Goal: Task Accomplishment & Management: Use online tool/utility

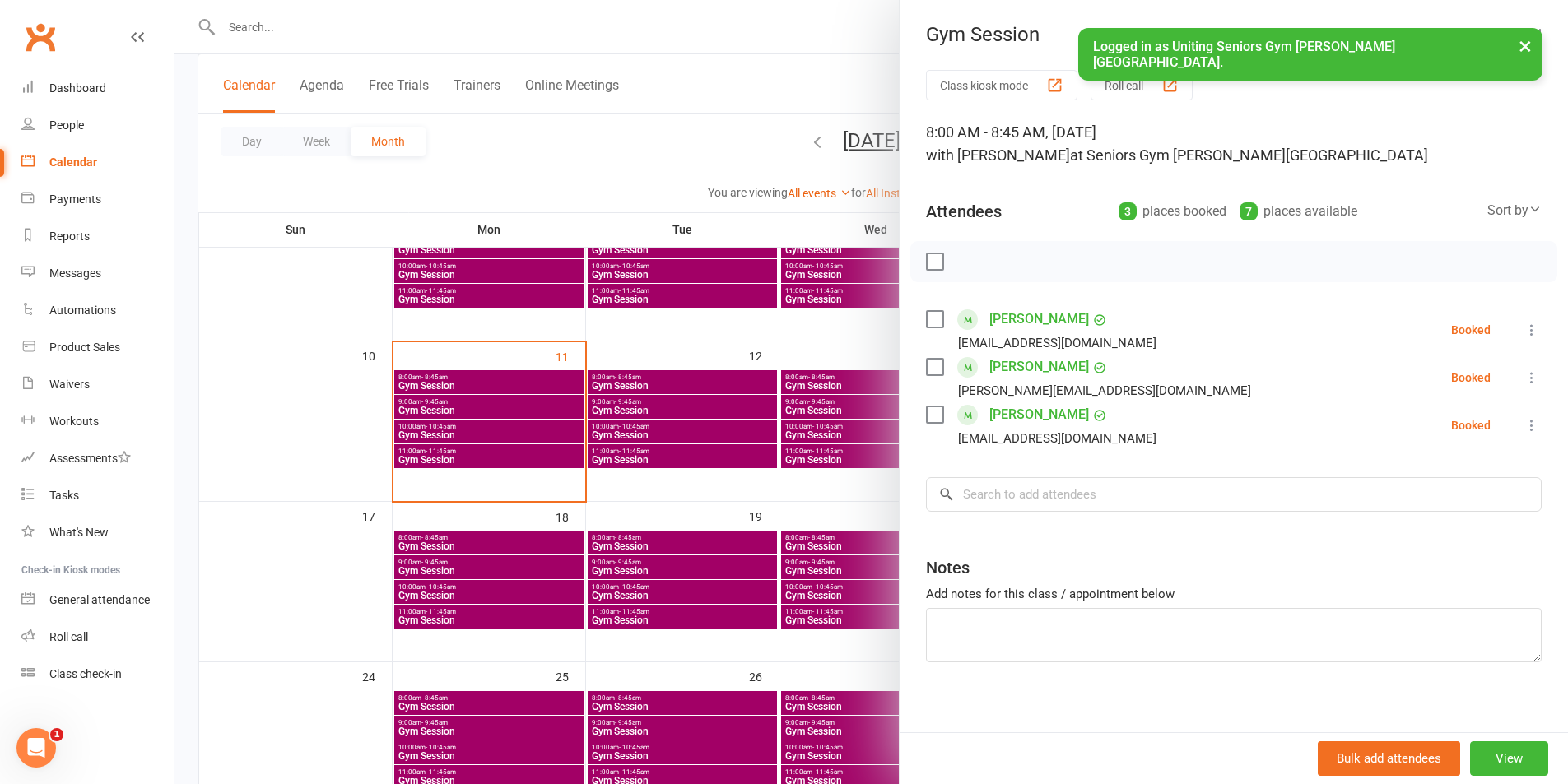
click at [527, 431] on div at bounding box center [871, 392] width 1393 height 784
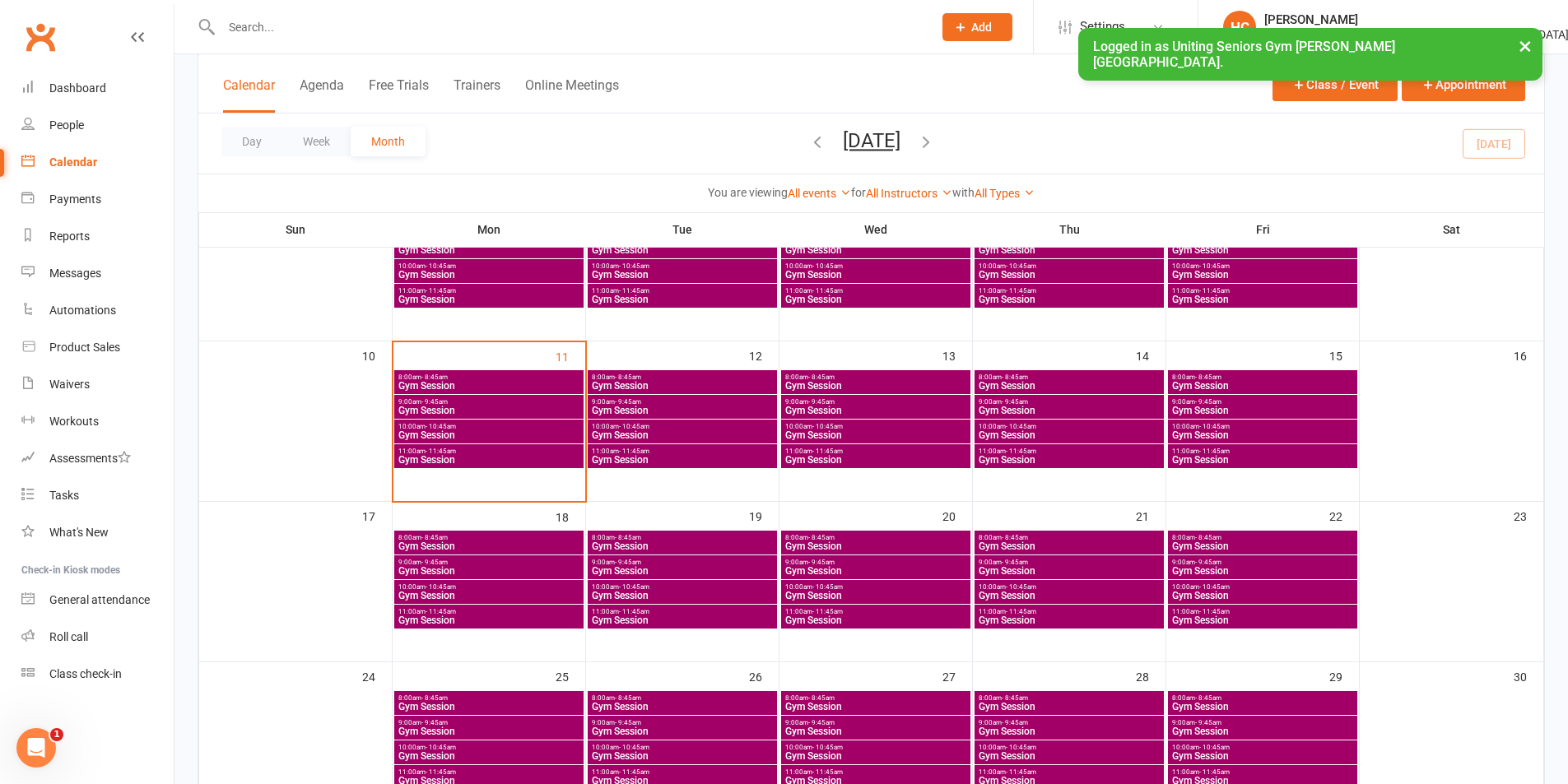
click at [499, 423] on span "10:00am - 10:45am" at bounding box center [489, 427] width 182 height 8
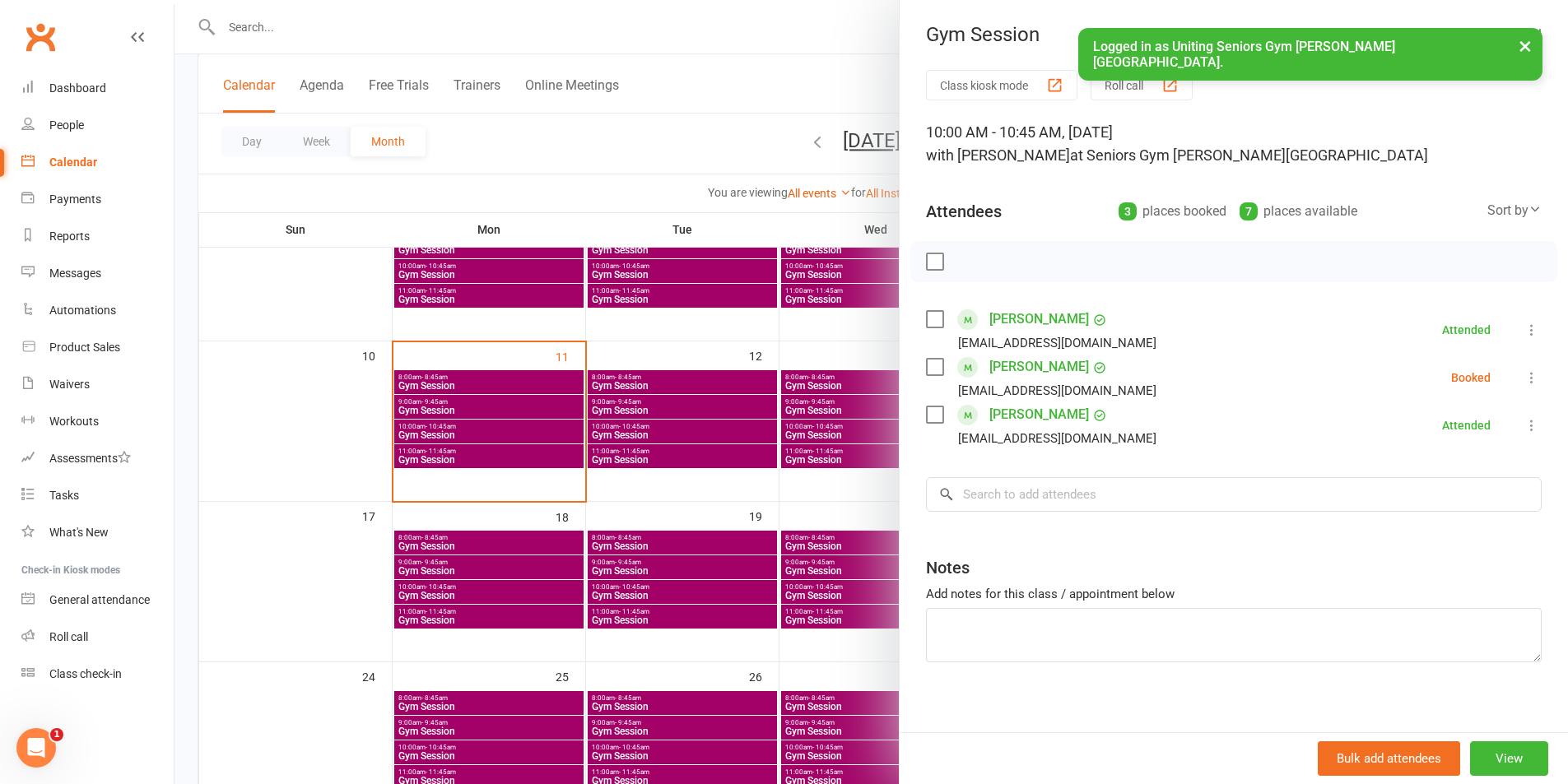
click at [1523, 376] on icon at bounding box center [1531, 377] width 16 height 16
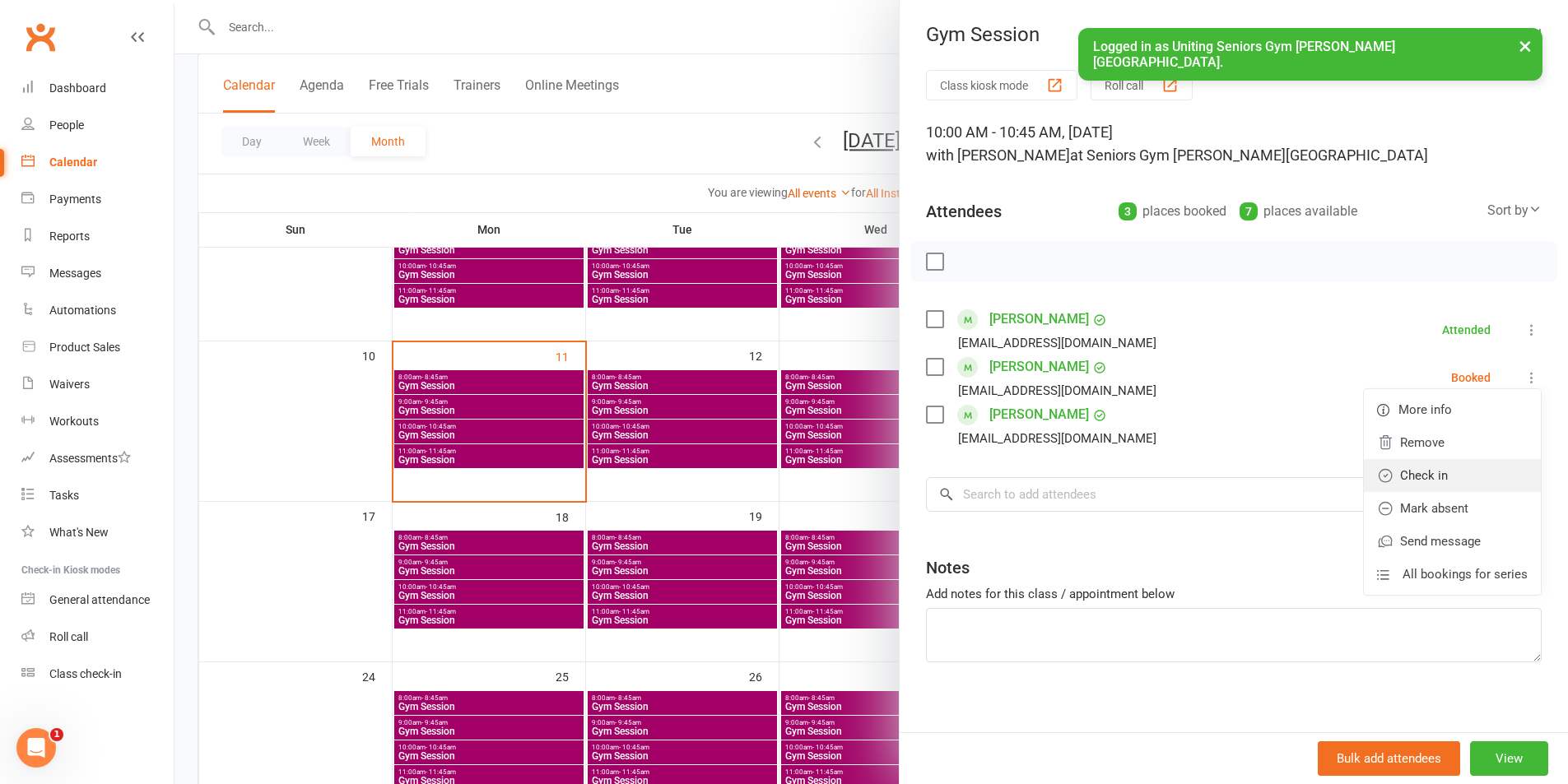
click at [1443, 476] on link "Check in" at bounding box center [1453, 475] width 177 height 33
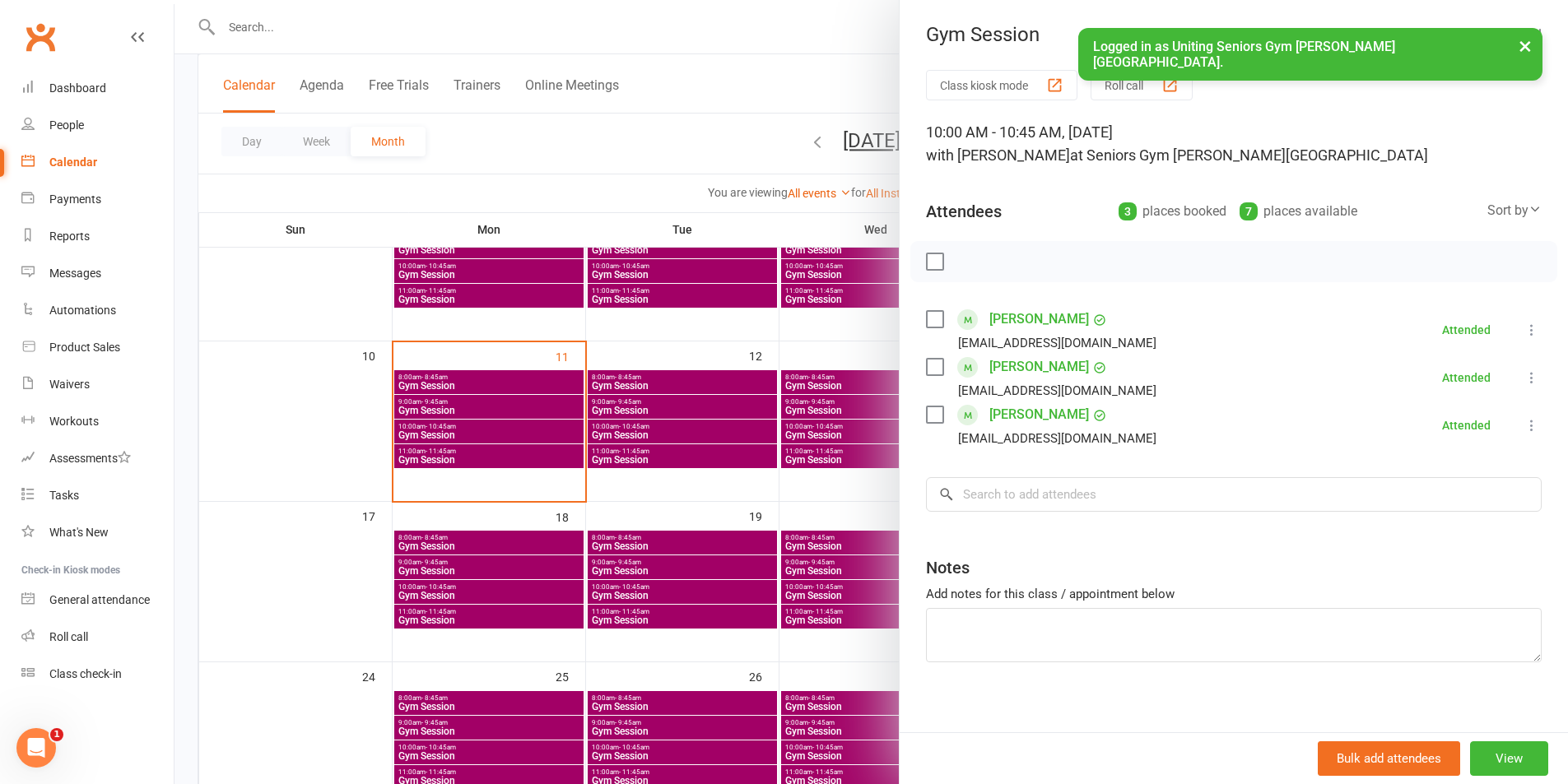
click at [486, 388] on div at bounding box center [871, 392] width 1393 height 784
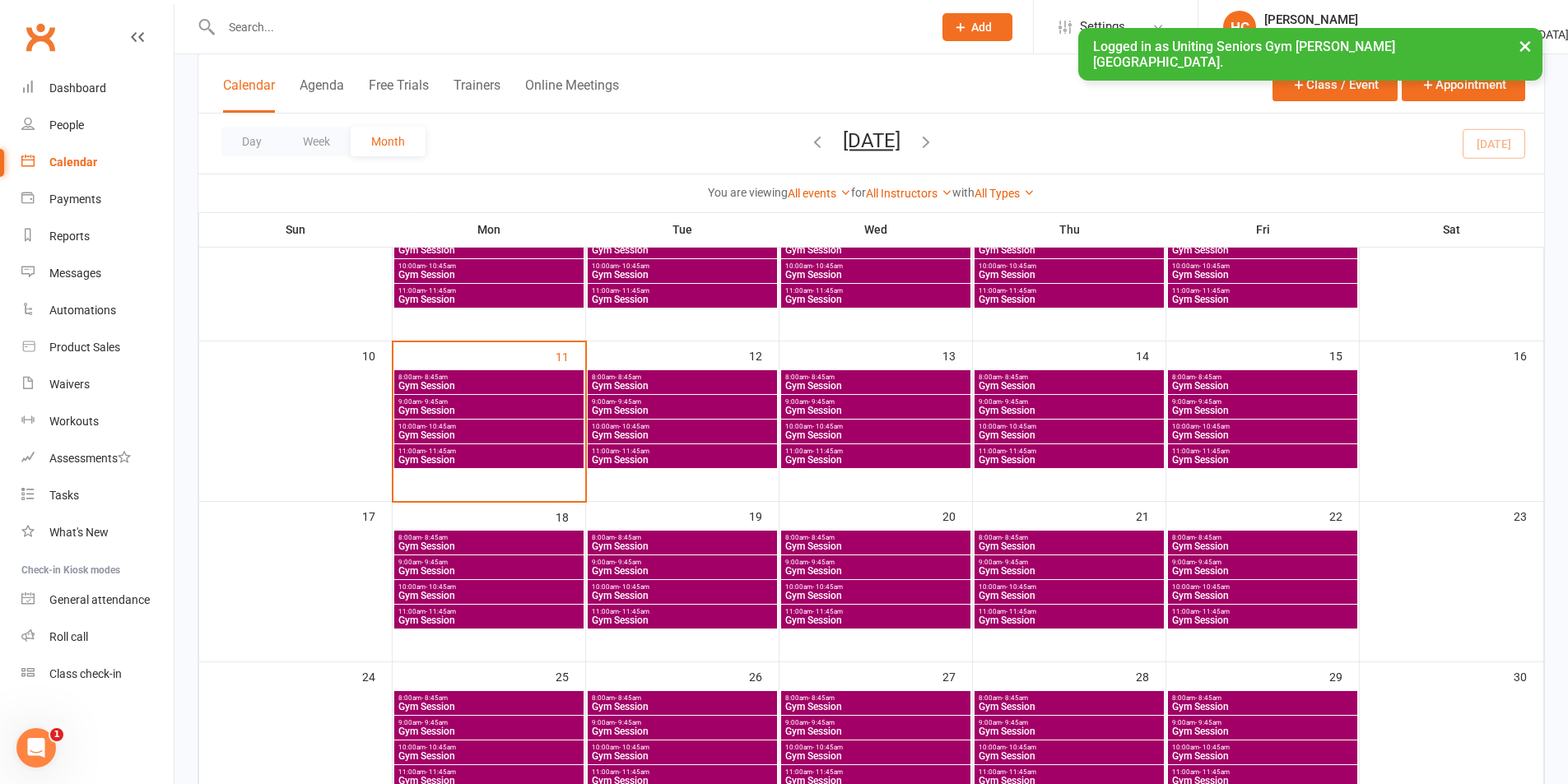
click at [415, 456] on span "Gym Session" at bounding box center [489, 460] width 182 height 10
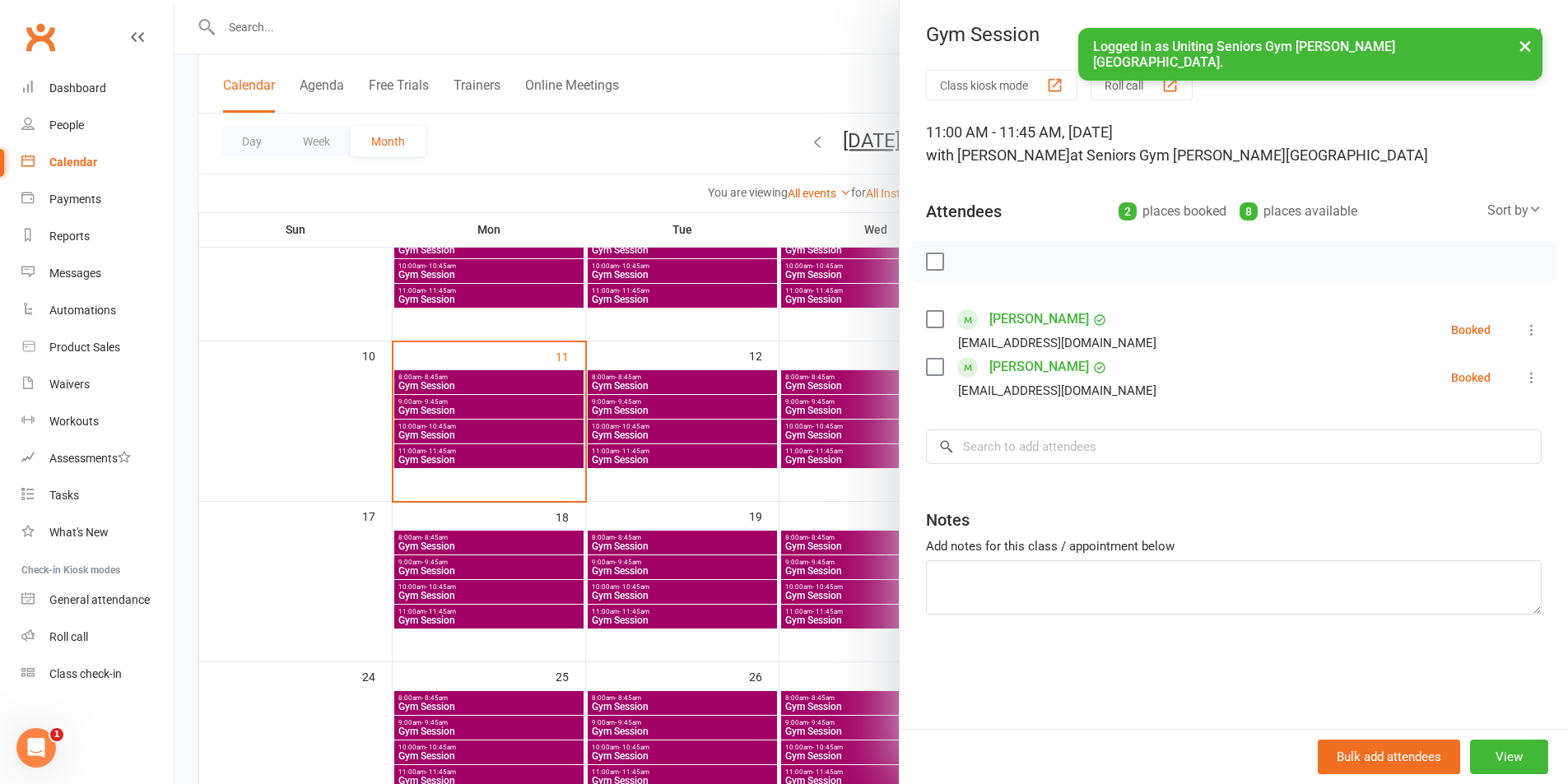
click at [795, 431] on div at bounding box center [871, 392] width 1393 height 784
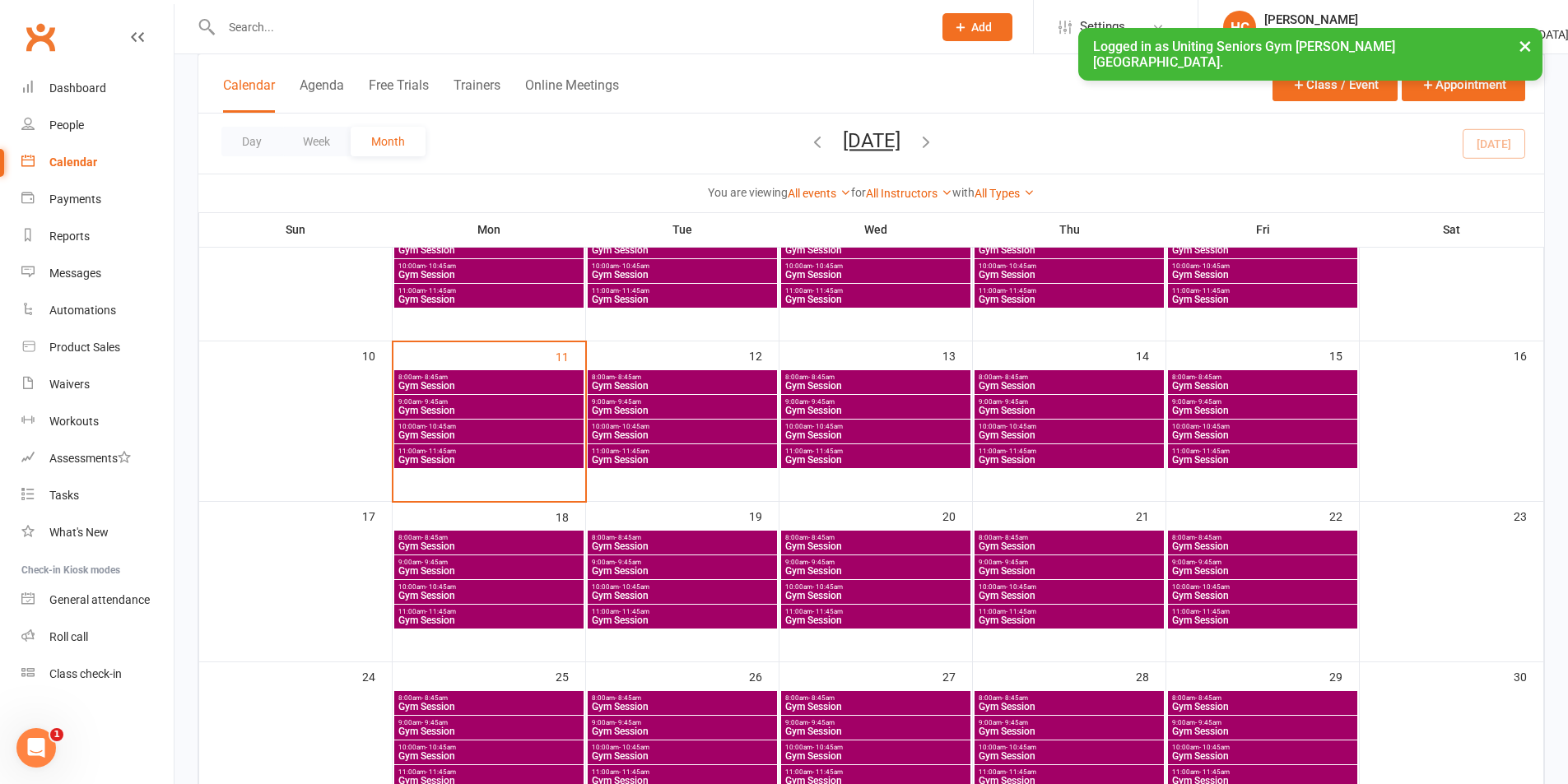
click at [737, 391] on div "8:00am - 8:45am Gym Session" at bounding box center [682, 382] width 189 height 24
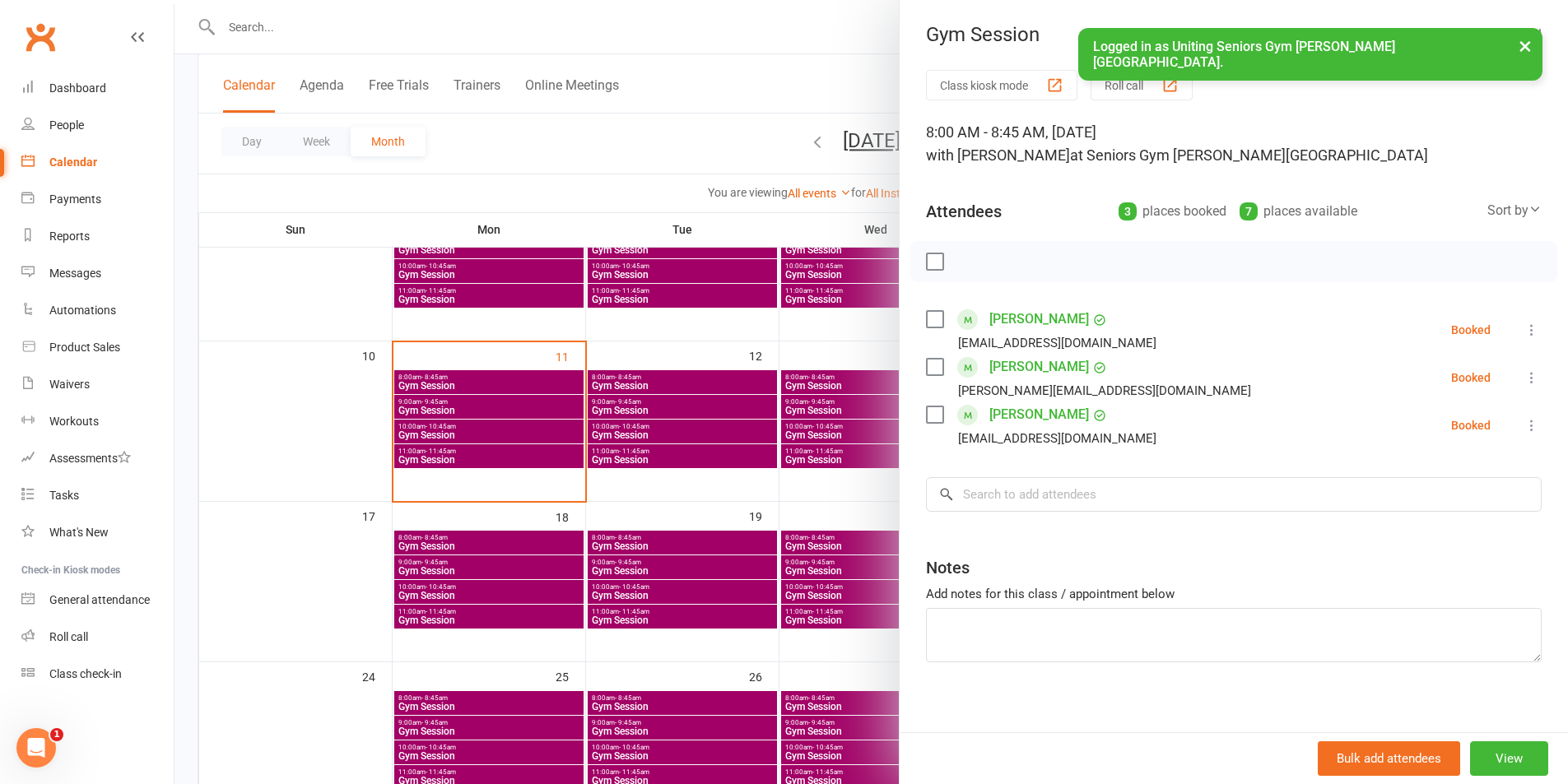
click at [736, 477] on div at bounding box center [871, 392] width 1393 height 784
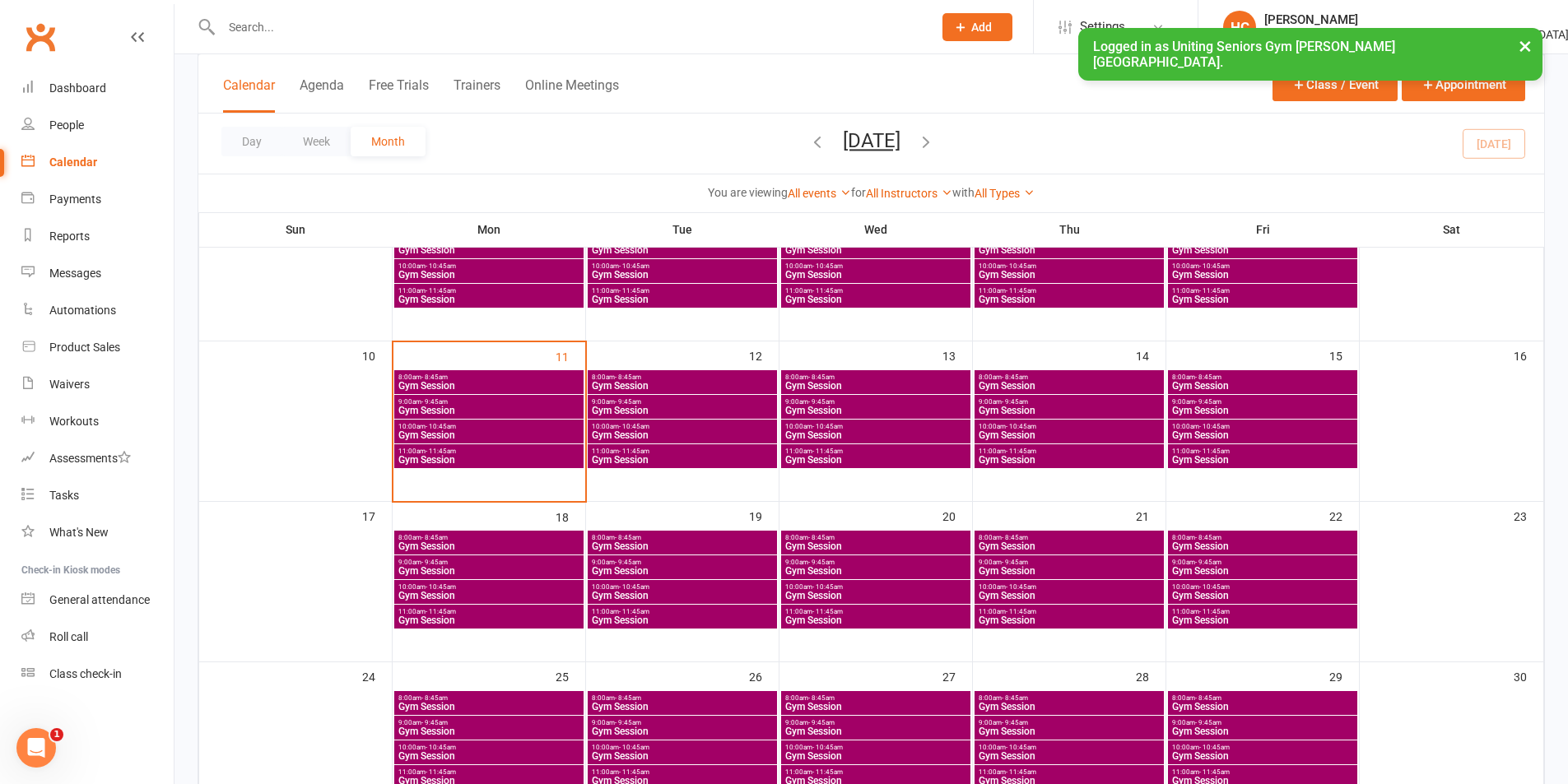
click at [720, 383] on span "Gym Session" at bounding box center [682, 386] width 182 height 10
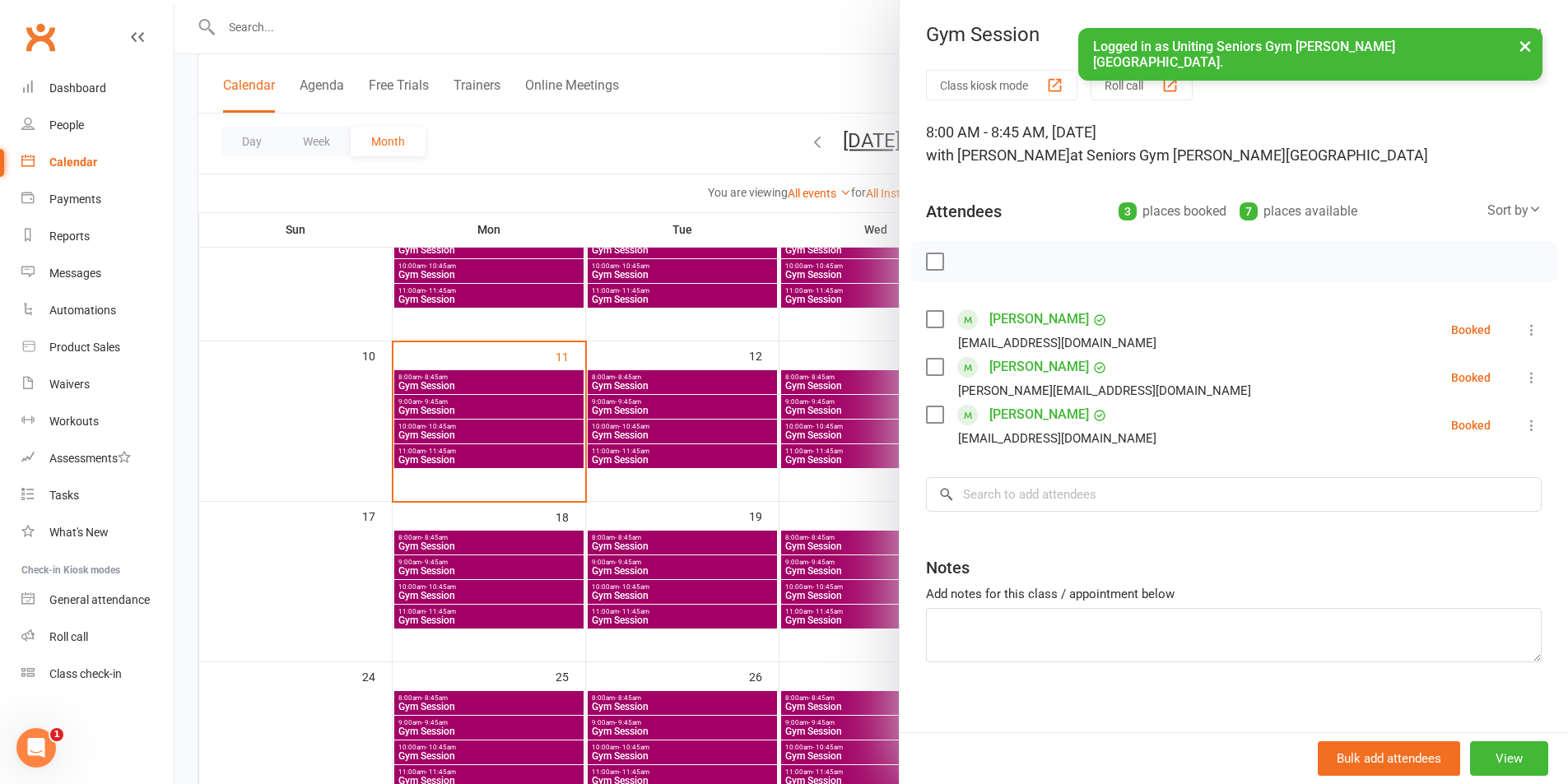
click at [694, 464] on div at bounding box center [871, 392] width 1393 height 784
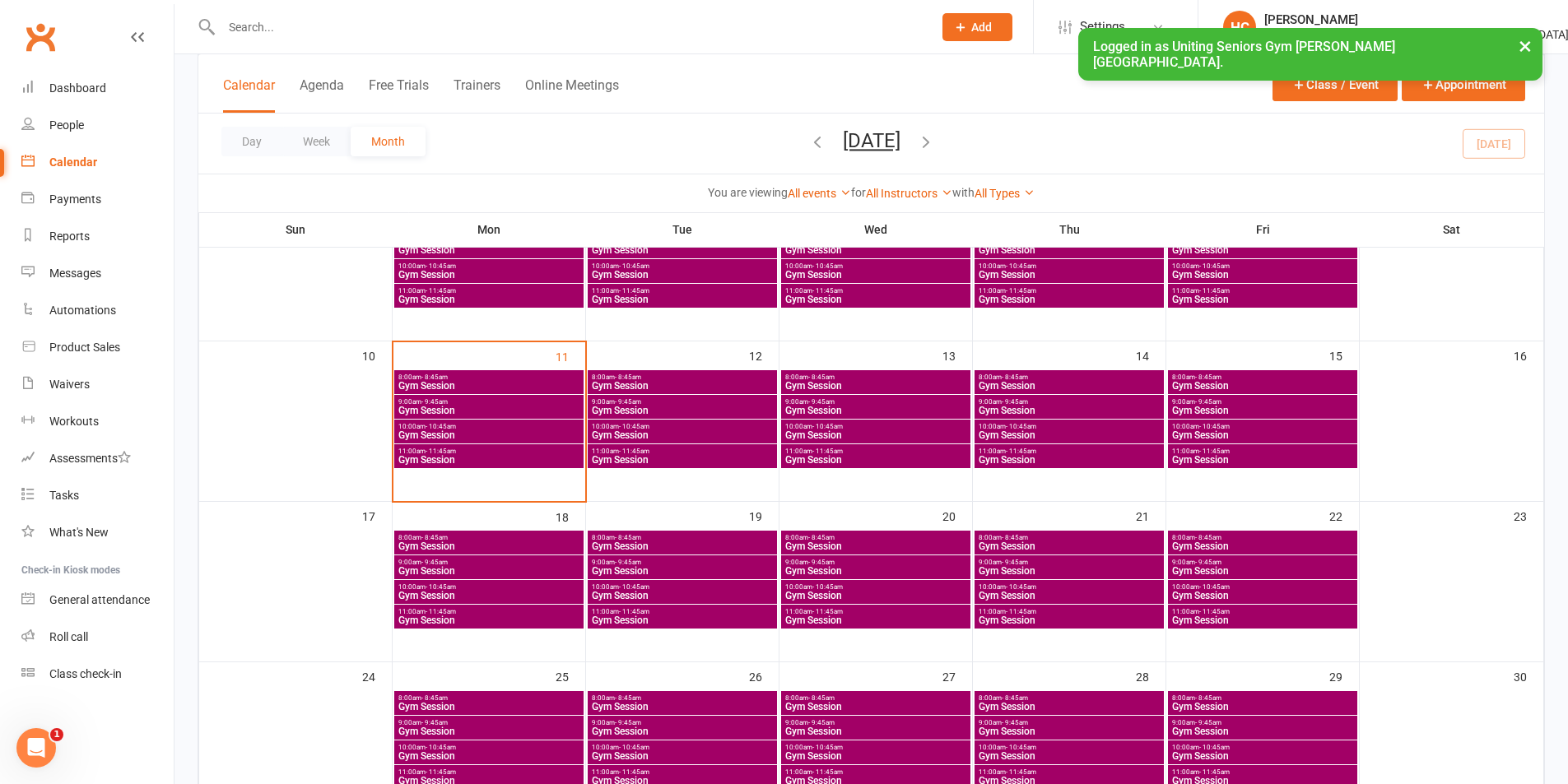
click at [702, 411] on span "Gym Session" at bounding box center [682, 410] width 182 height 10
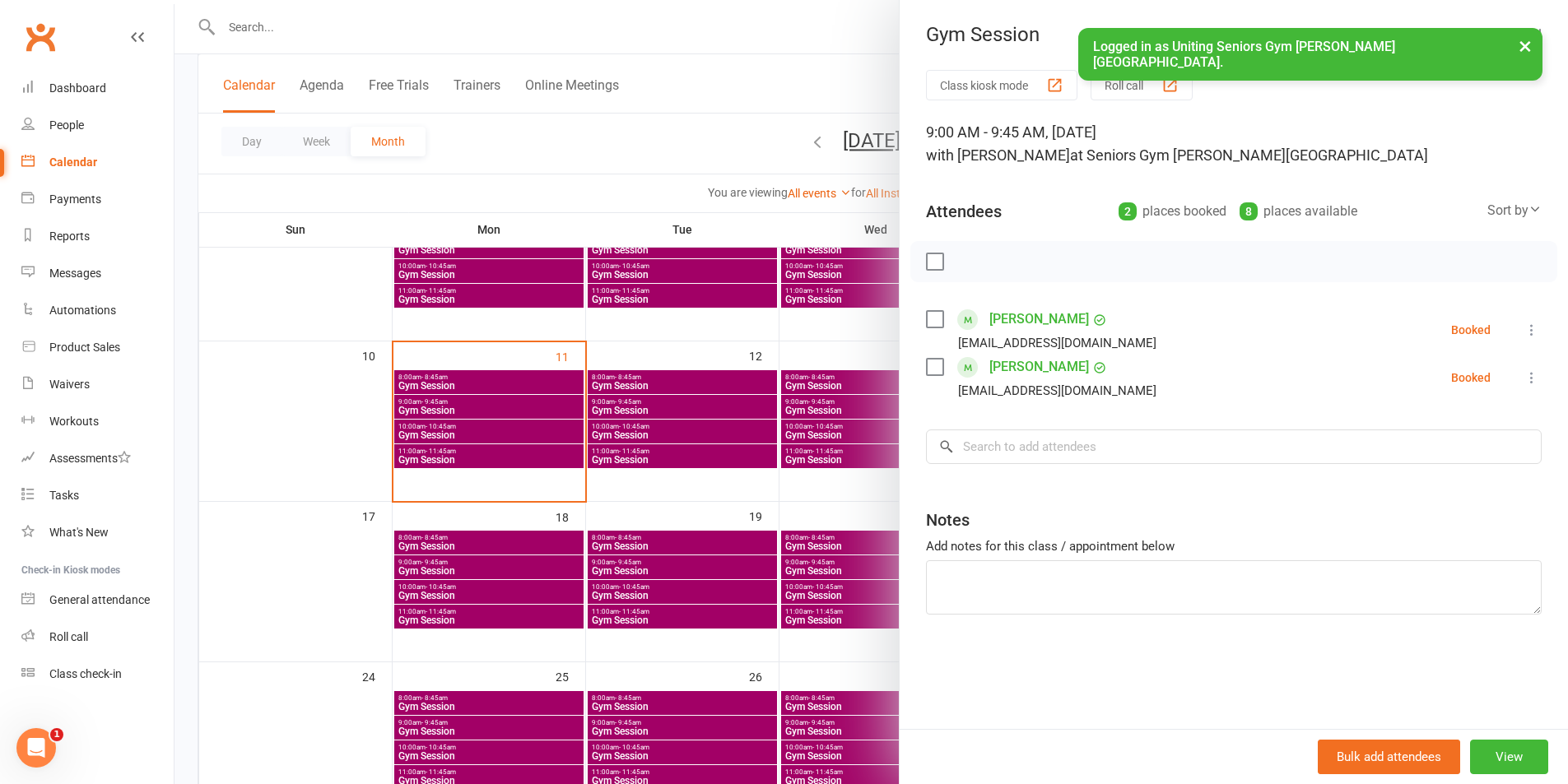
click at [653, 500] on div at bounding box center [871, 392] width 1393 height 784
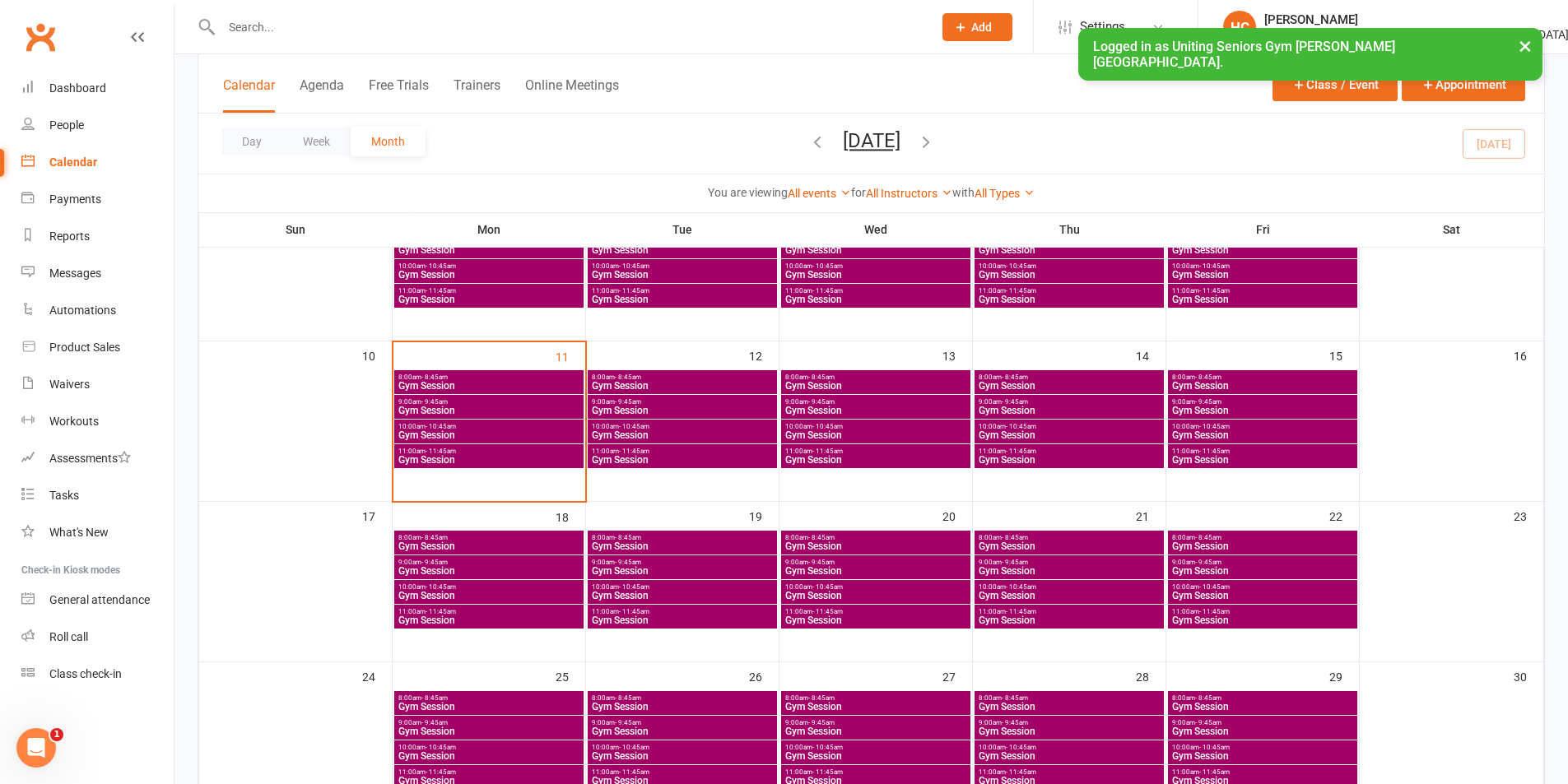
click at [652, 431] on span "Gym Session" at bounding box center [682, 436] width 182 height 10
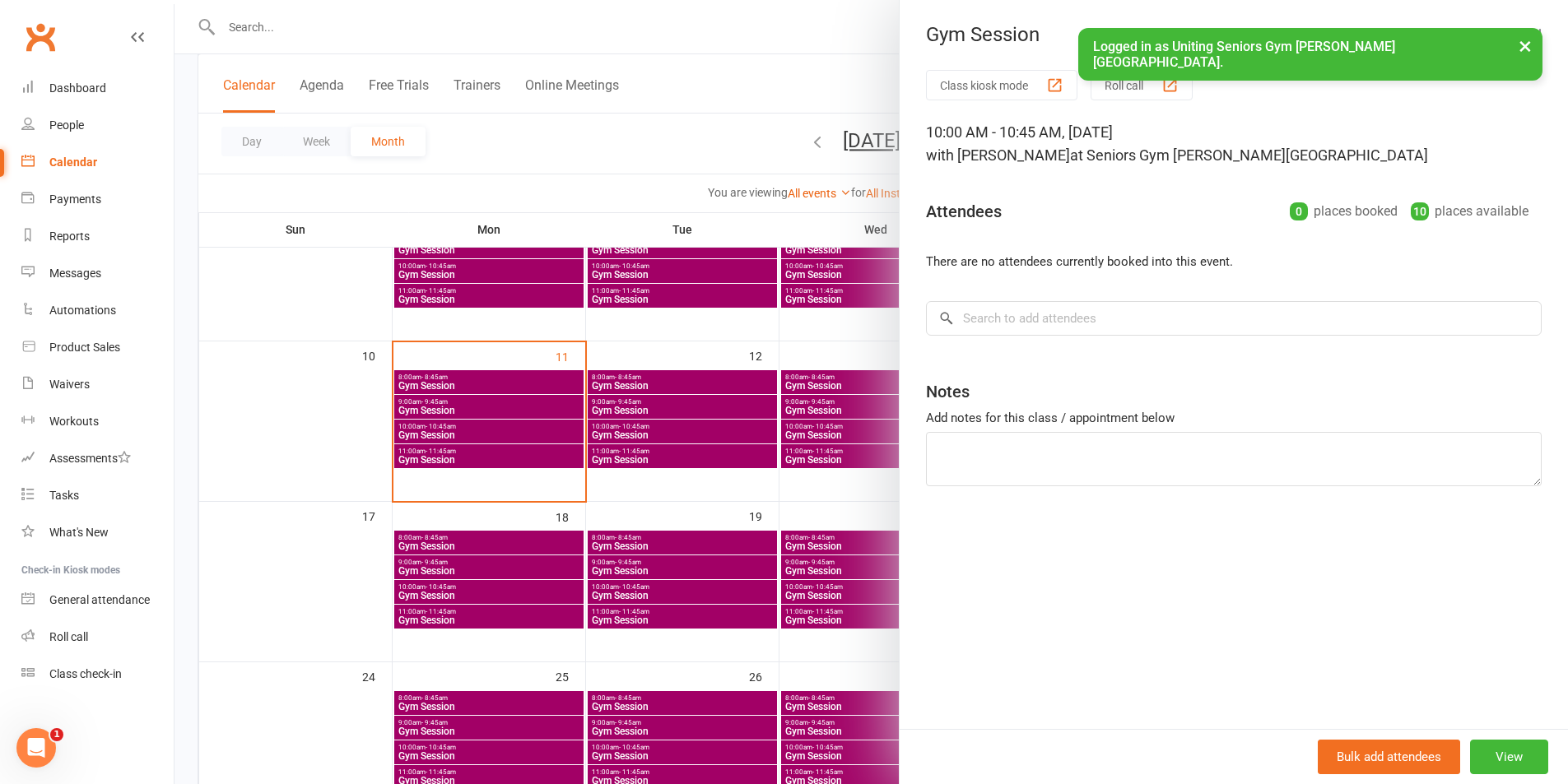
click at [656, 458] on div at bounding box center [871, 392] width 1393 height 784
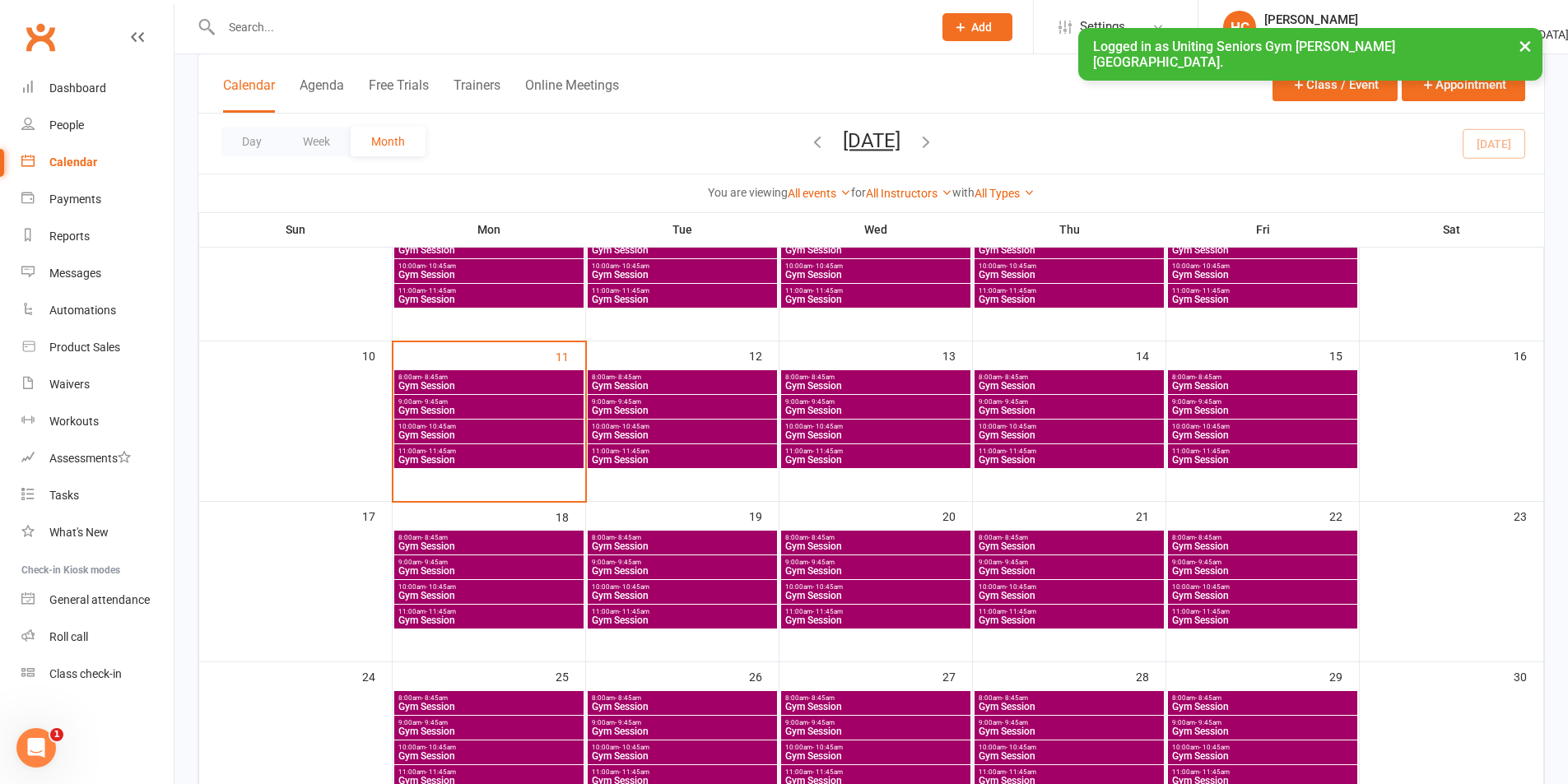
click at [656, 453] on span "11:00am - 11:45am" at bounding box center [682, 451] width 182 height 8
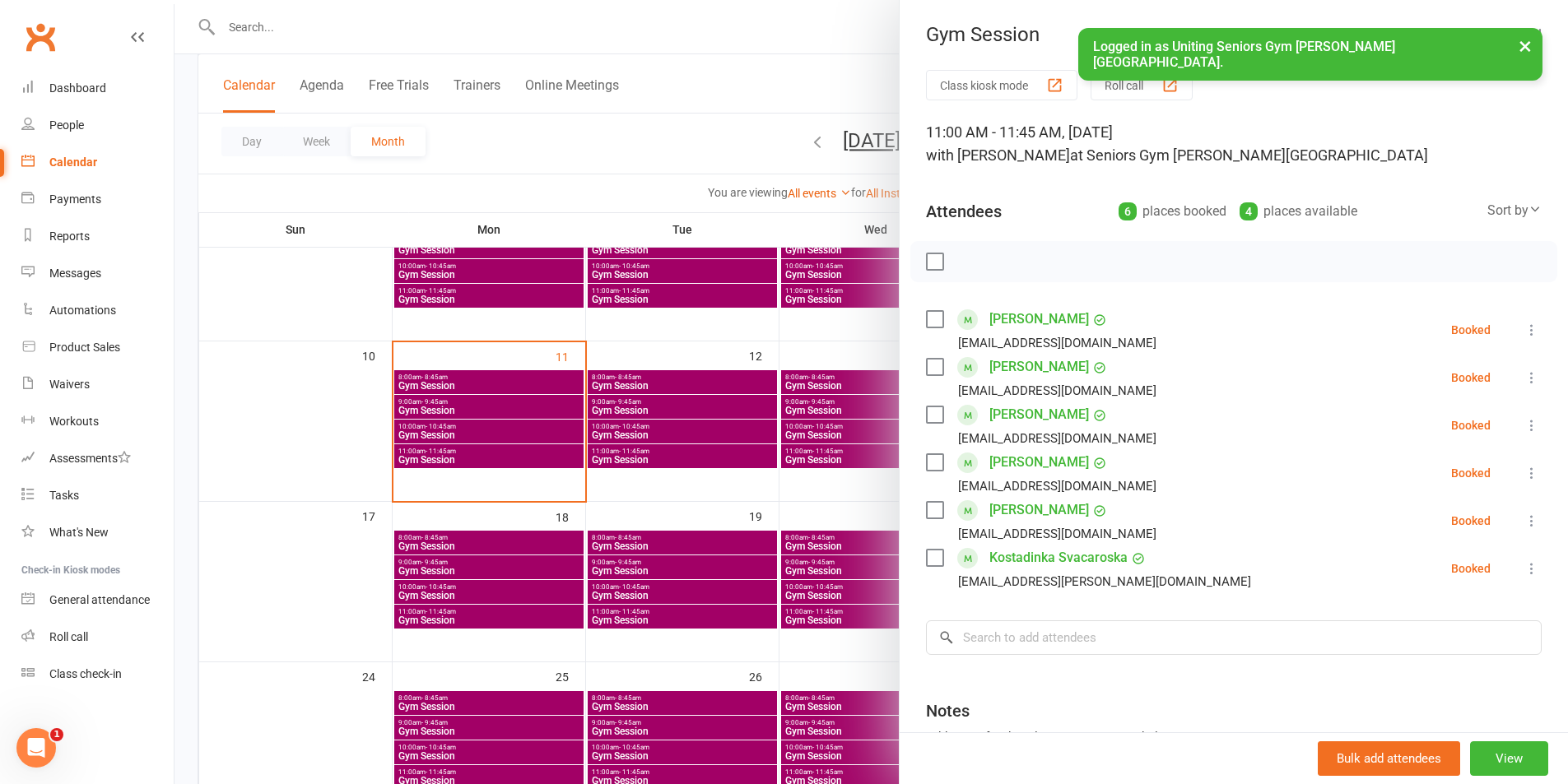
click at [713, 465] on div at bounding box center [871, 392] width 1393 height 784
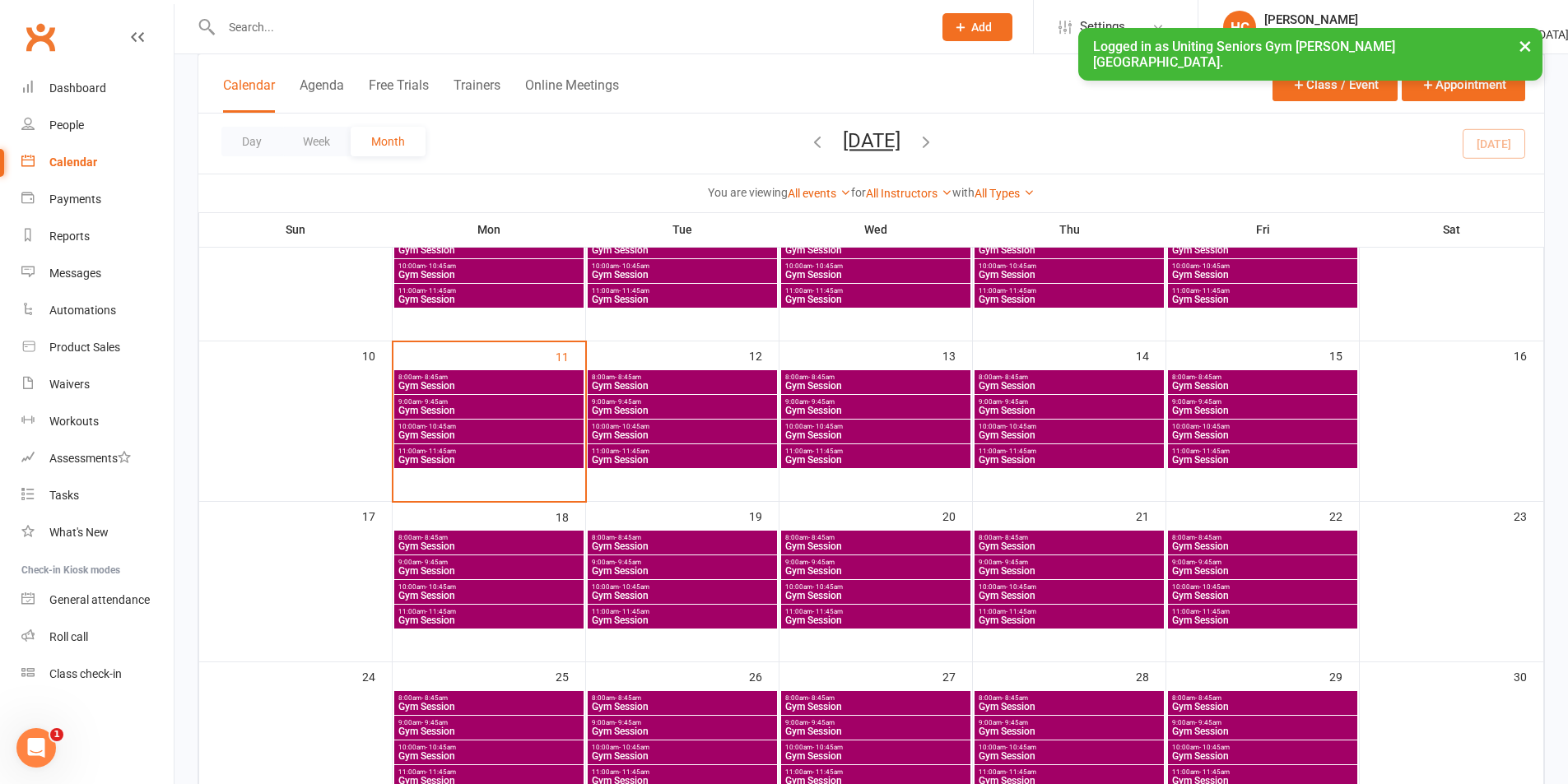
click at [828, 456] on span "Gym Session" at bounding box center [875, 460] width 182 height 10
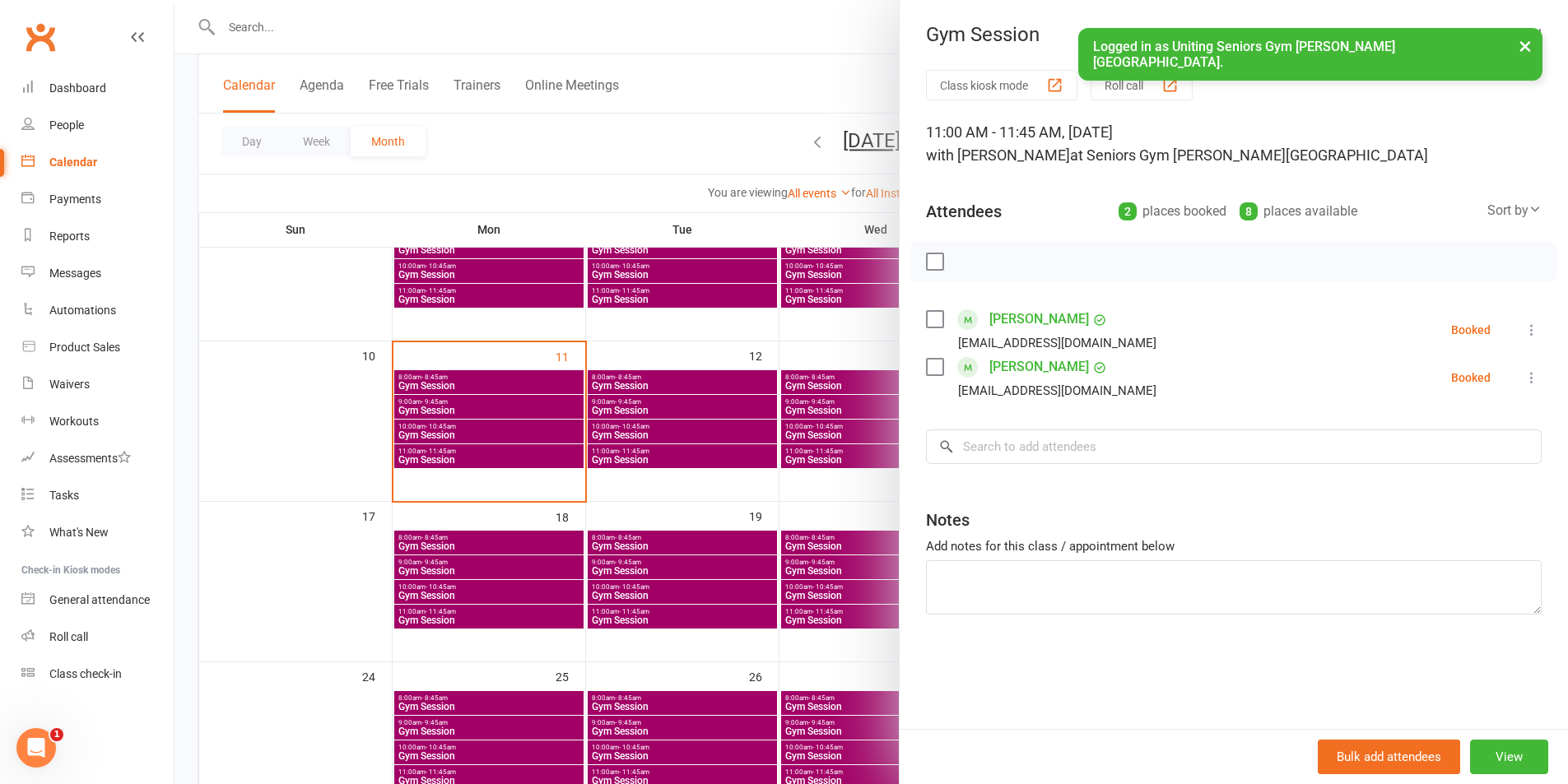
click at [813, 474] on div at bounding box center [871, 392] width 1393 height 784
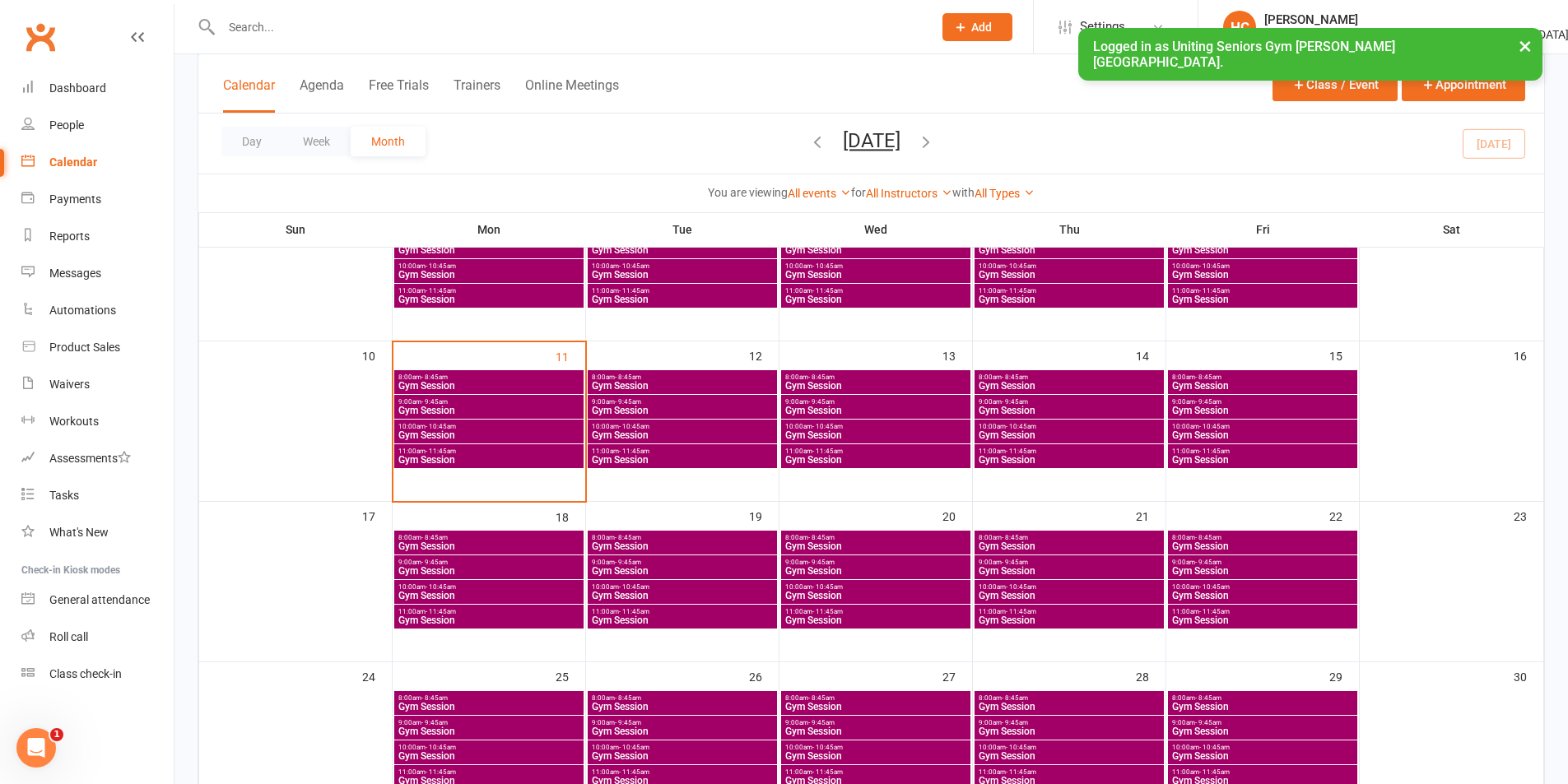
click at [854, 428] on span "10:00am - 10:45am" at bounding box center [875, 427] width 182 height 8
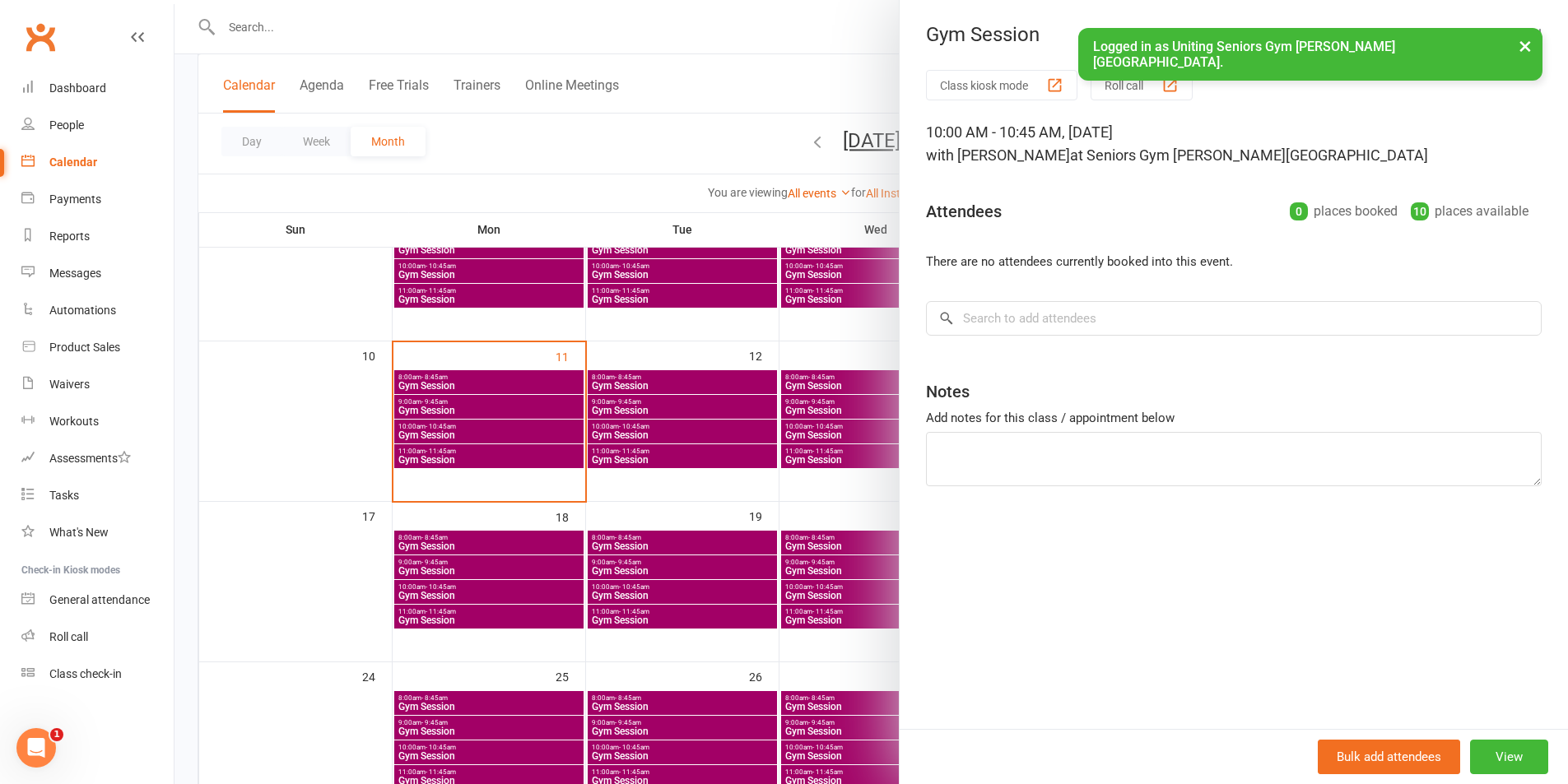
click at [793, 462] on div at bounding box center [871, 392] width 1393 height 784
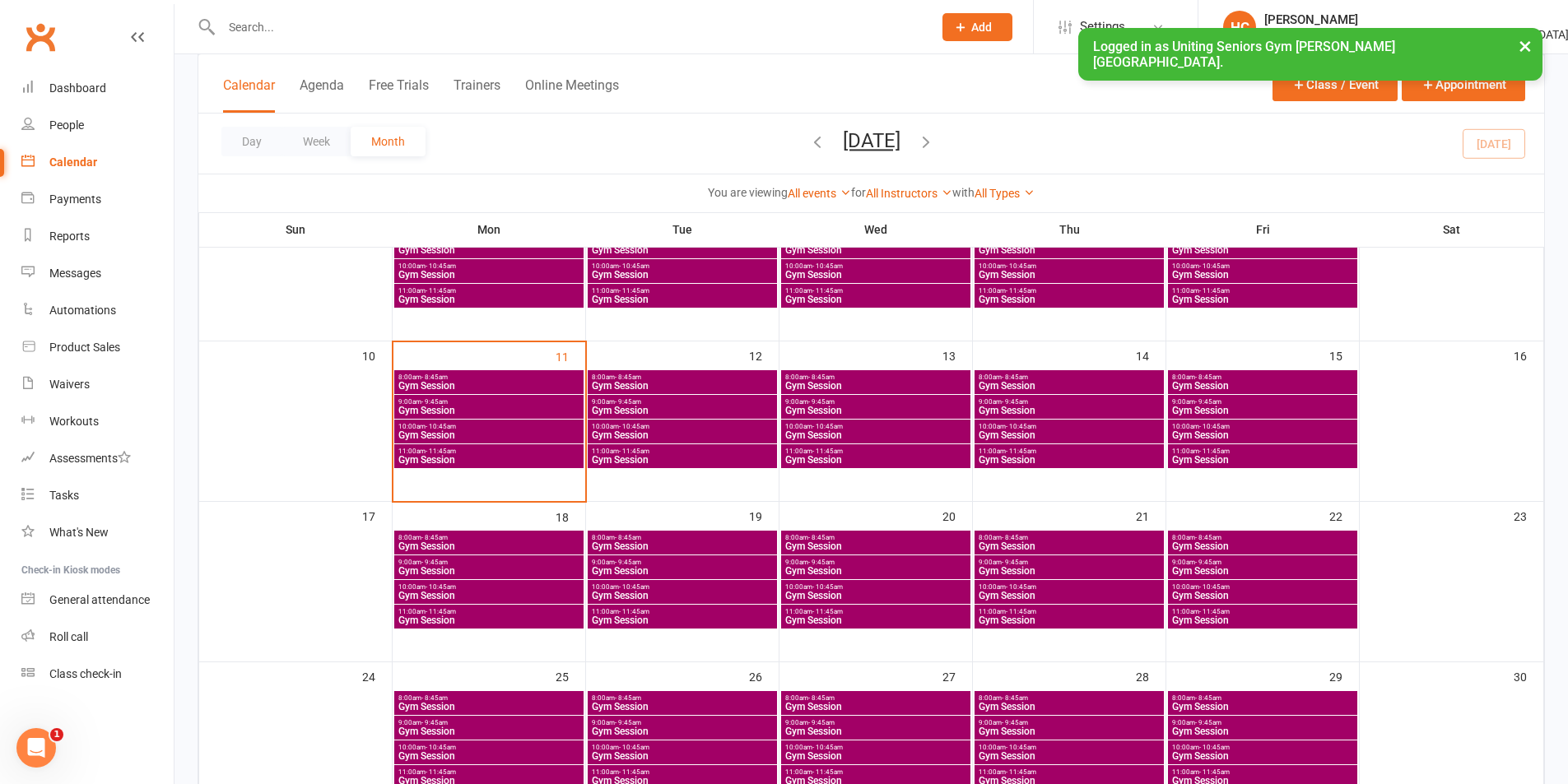
click at [1047, 453] on span "11:00am - 11:45am" at bounding box center [1069, 451] width 182 height 8
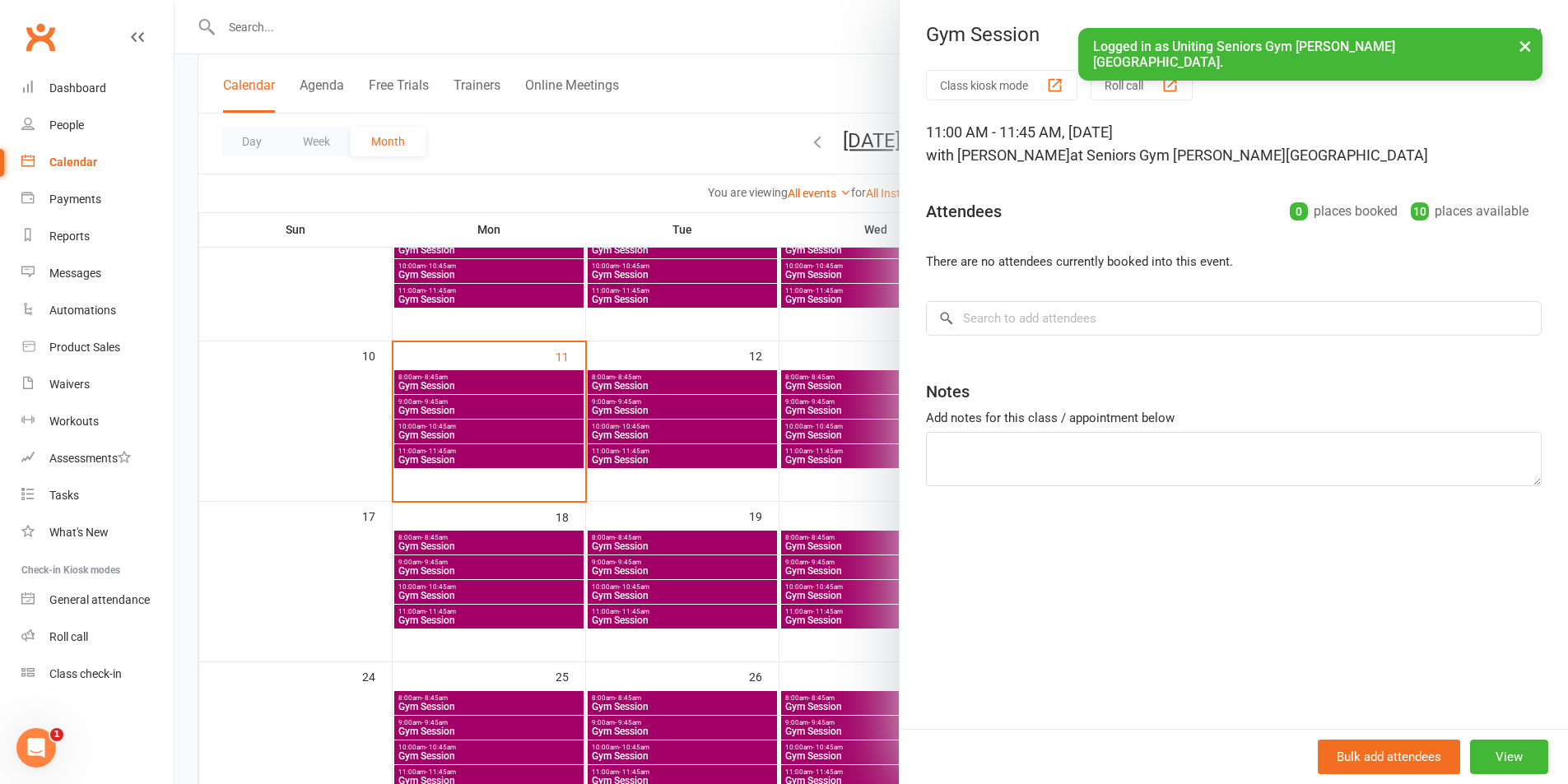
click at [877, 453] on div at bounding box center [871, 392] width 1393 height 784
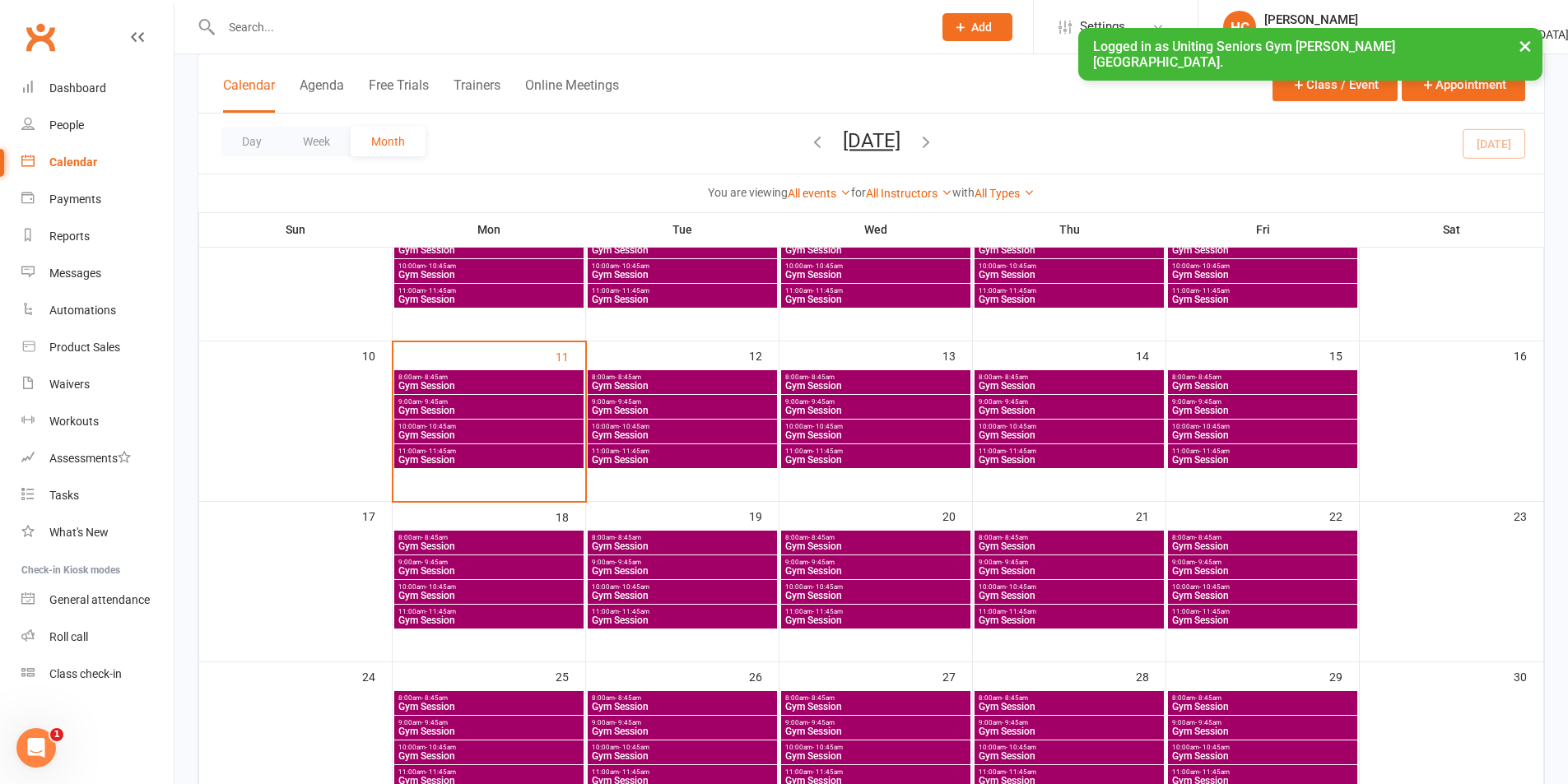
click at [1028, 427] on span "- 10:45am" at bounding box center [1021, 427] width 30 height 8
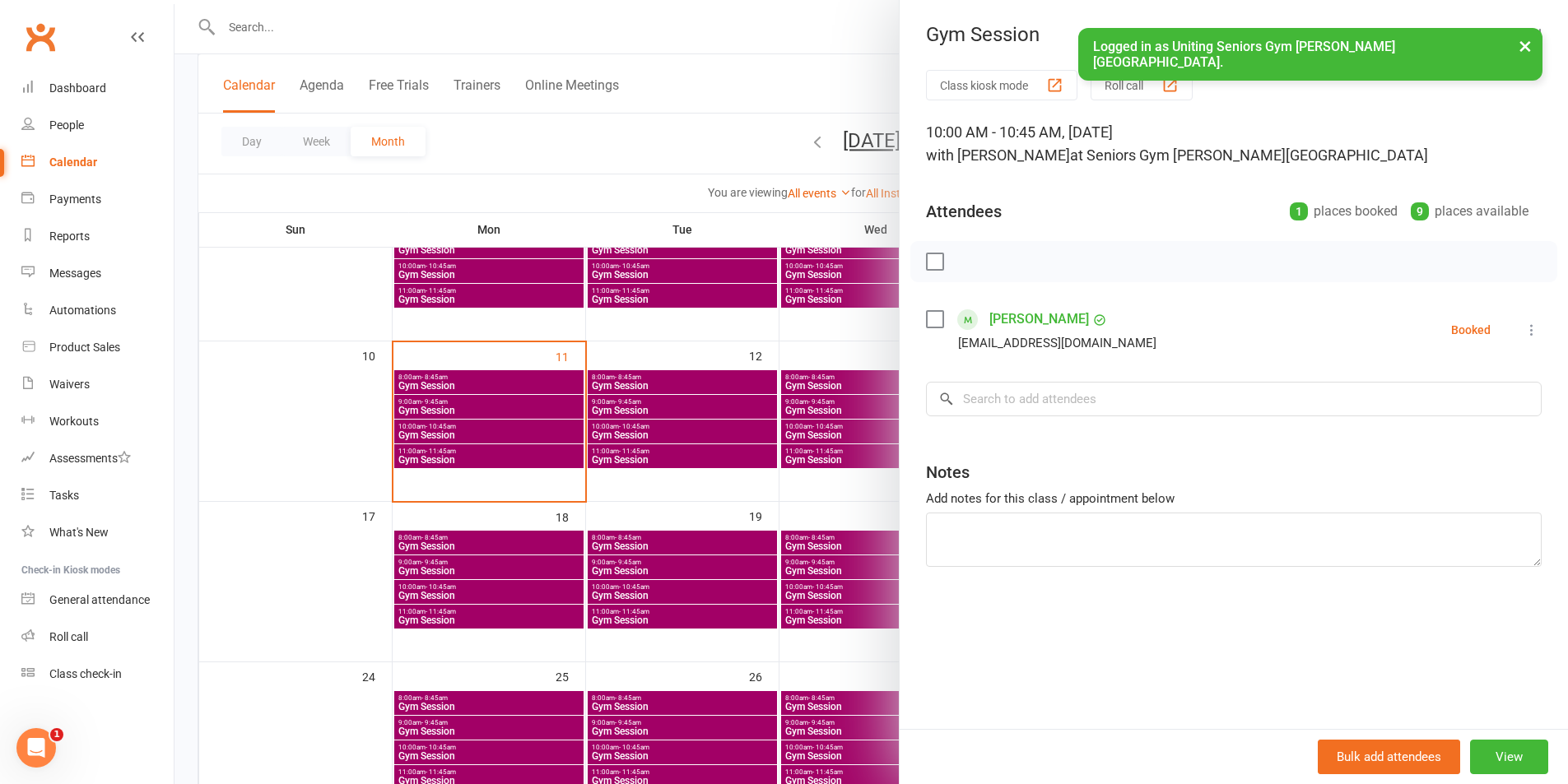
click at [864, 469] on div at bounding box center [871, 392] width 1393 height 784
